Goal: Task Accomplishment & Management: Use online tool/utility

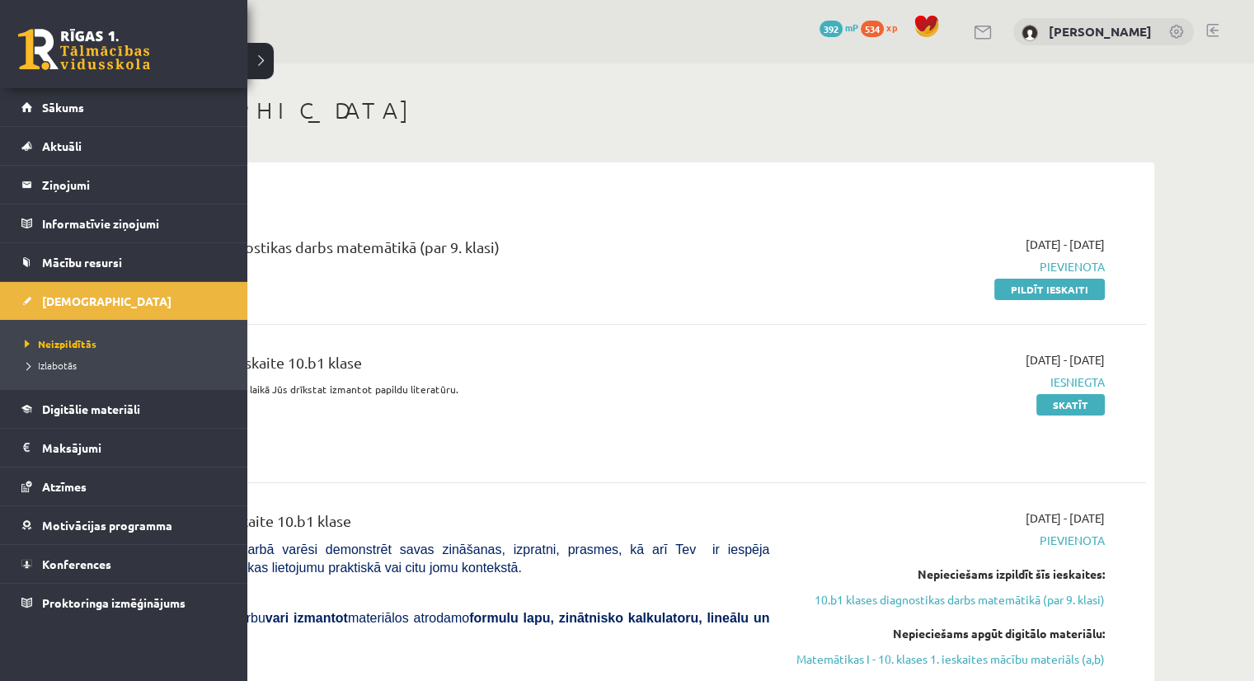
click at [75, 47] on link at bounding box center [84, 49] width 132 height 41
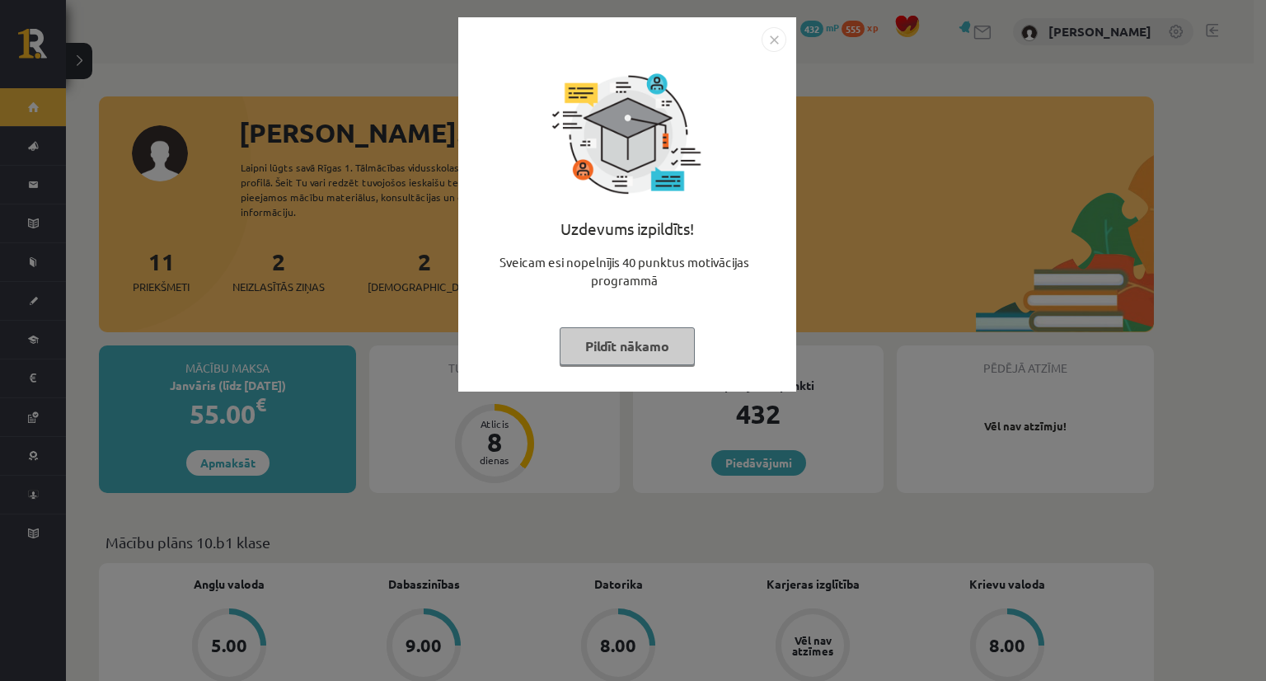
click at [632, 348] on button "Pildīt nākamo" at bounding box center [627, 346] width 135 height 38
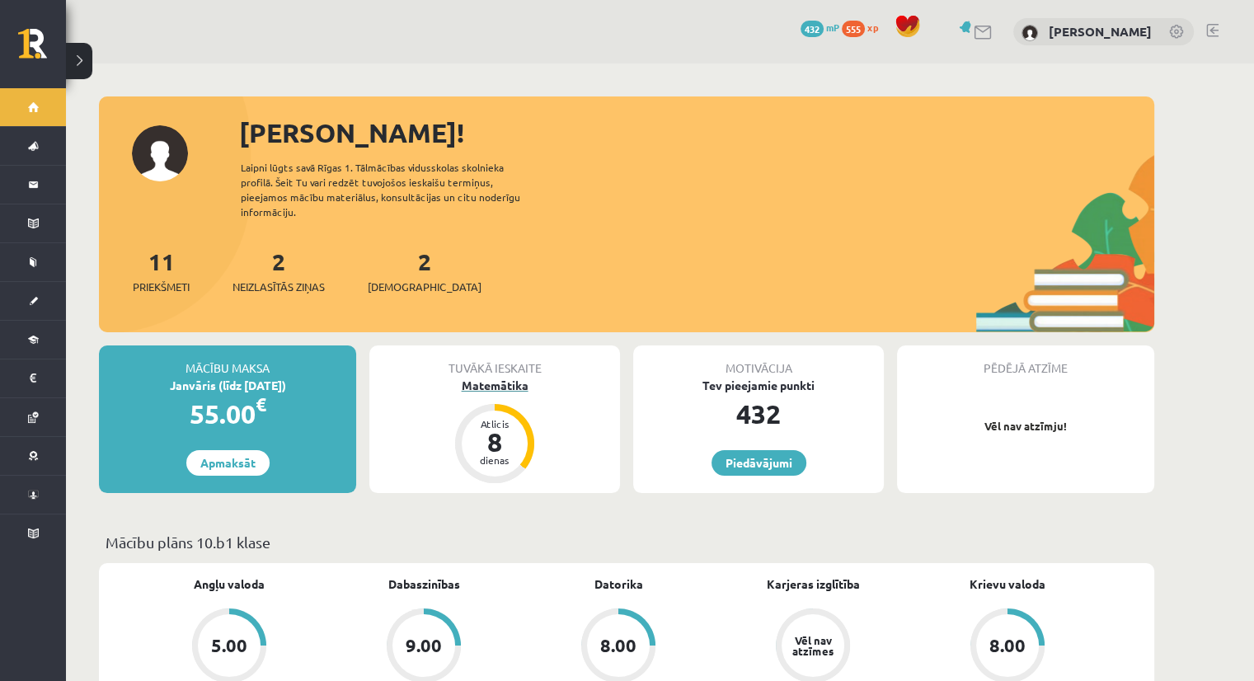
click at [500, 377] on div "Matemātika" at bounding box center [494, 385] width 251 height 17
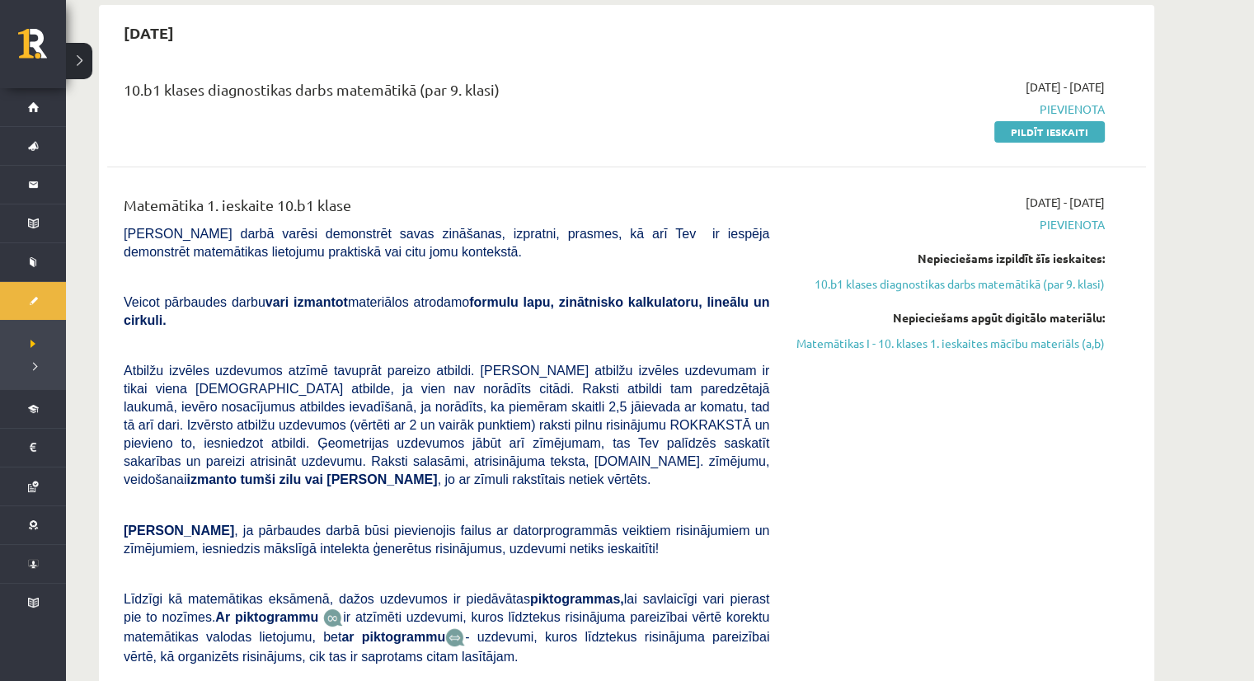
scroll to position [165, 0]
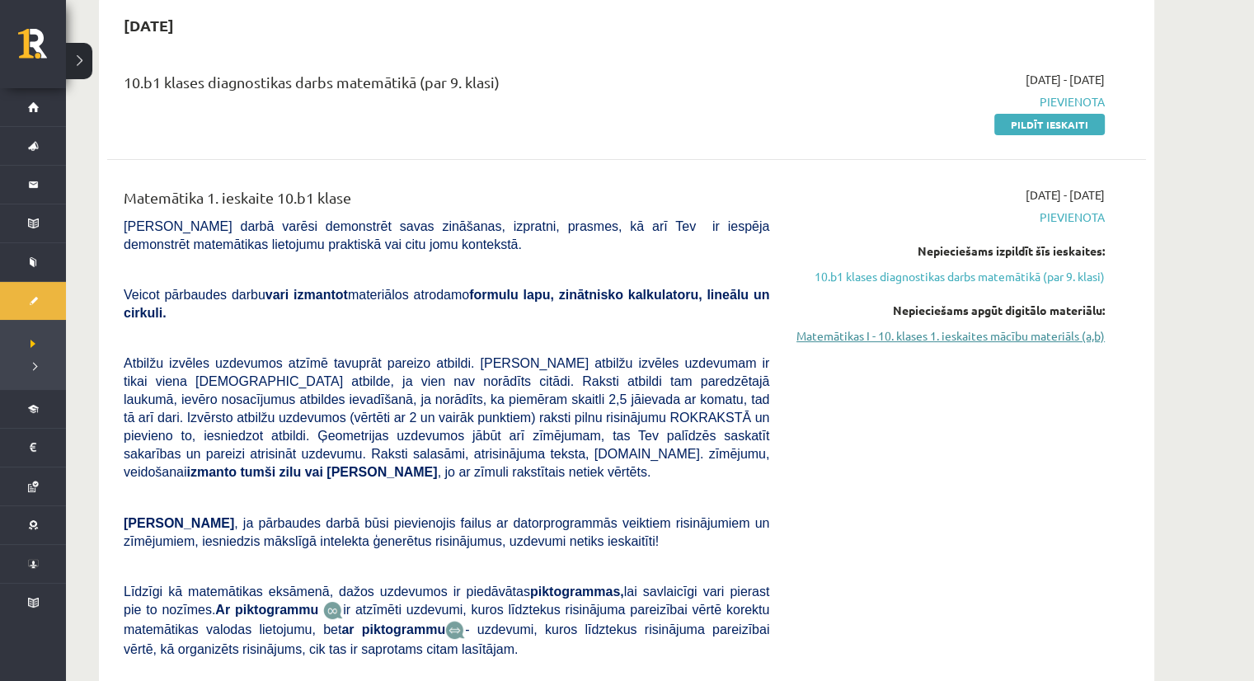
click at [914, 341] on link "Matemātikas I - 10. klases 1. ieskaites mācību materiāls (a,b)" at bounding box center [949, 335] width 311 height 17
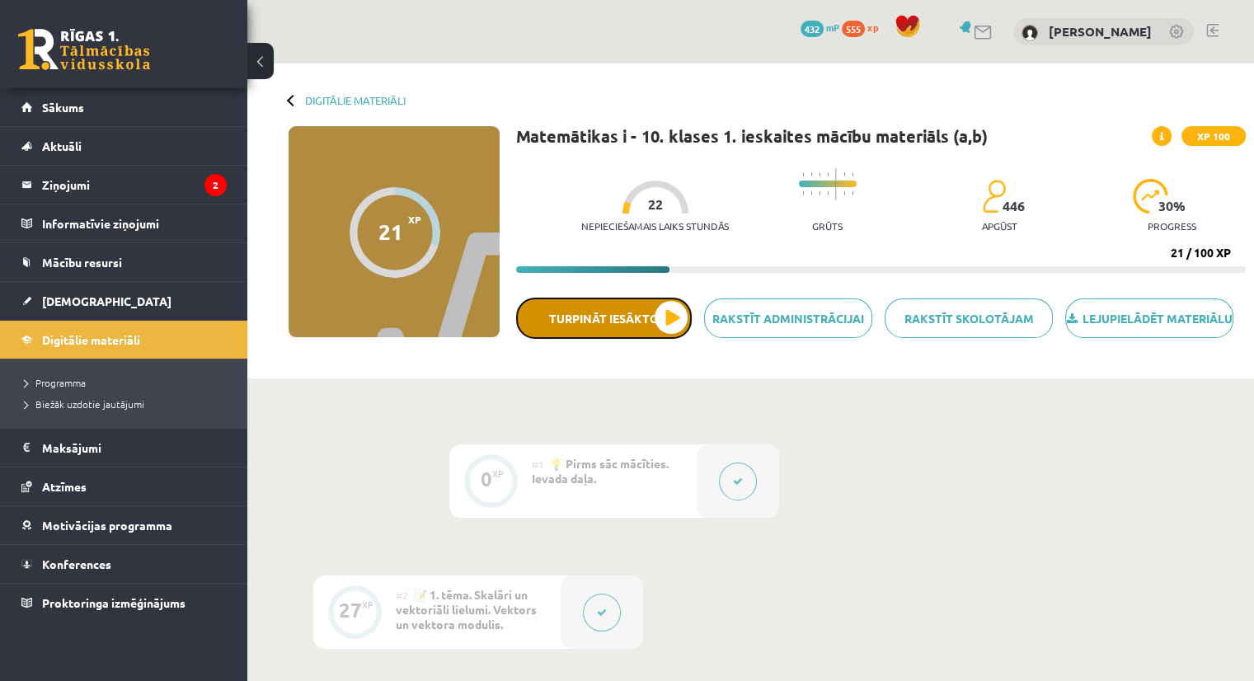
click at [672, 327] on button "Turpināt iesākto" at bounding box center [604, 318] width 176 height 41
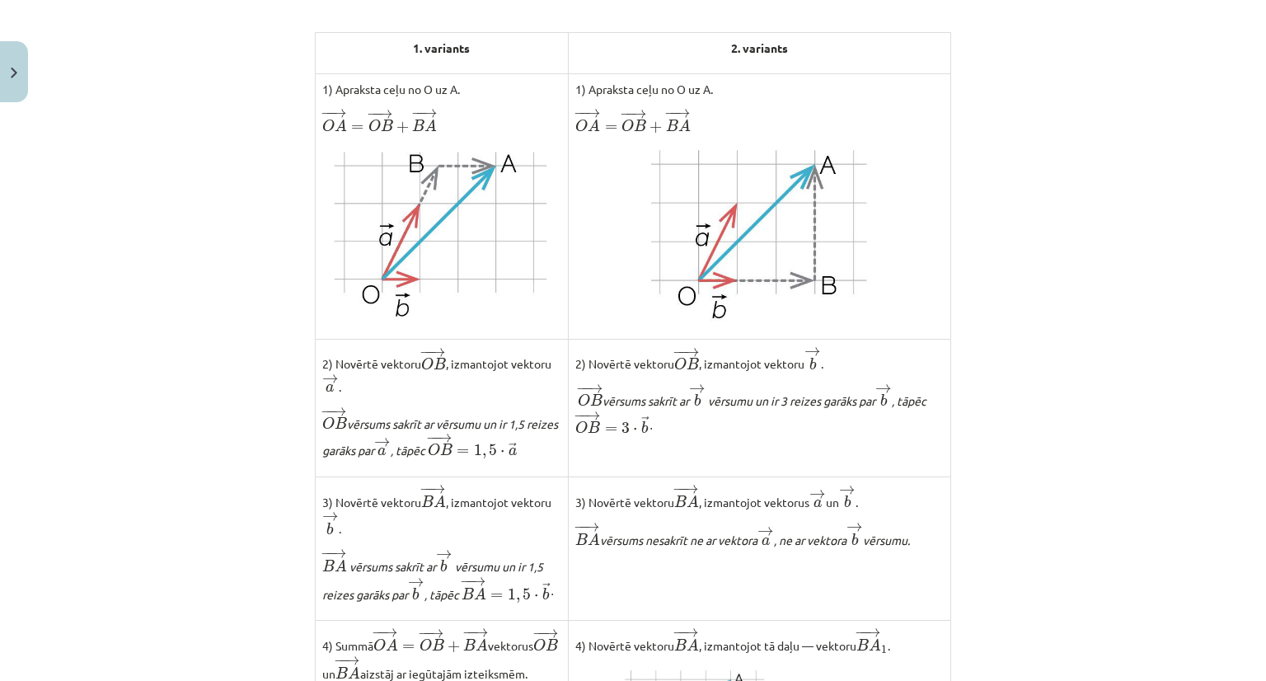
scroll to position [577, 0]
